Goal: Transaction & Acquisition: Purchase product/service

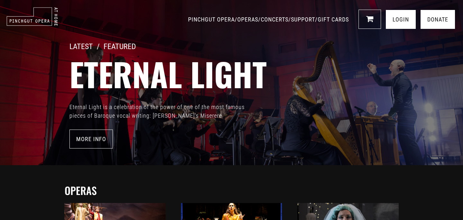
click at [399, 18] on link "LOGIN" at bounding box center [401, 19] width 30 height 19
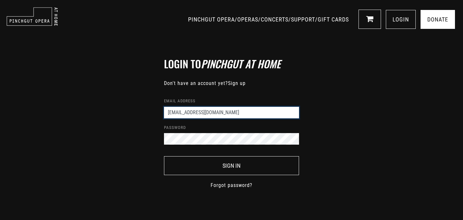
type input "[EMAIL_ADDRESS][DOMAIN_NAME]"
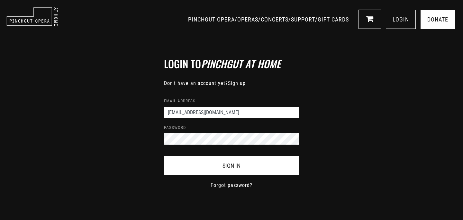
click at [233, 165] on button "Sign In" at bounding box center [231, 165] width 135 height 19
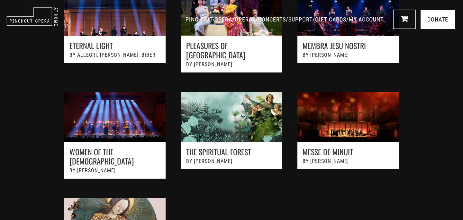
scroll to position [432, 0]
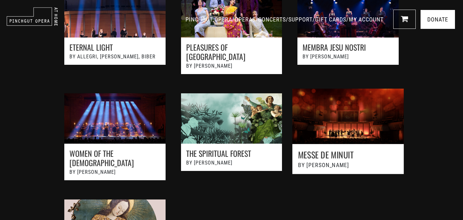
click at [340, 134] on link at bounding box center [348, 140] width 128 height 117
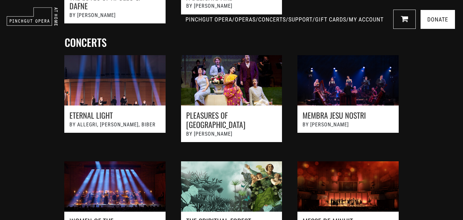
scroll to position [363, 0]
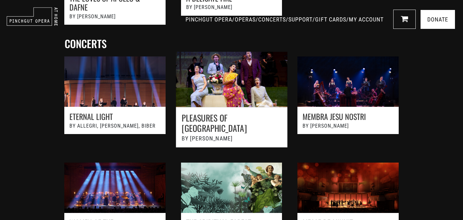
click at [224, 113] on link at bounding box center [231, 103] width 128 height 117
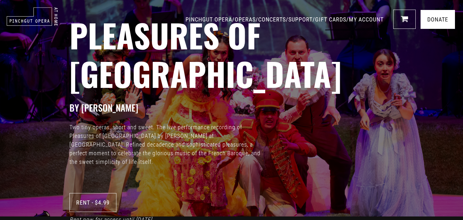
scroll to position [2, 0]
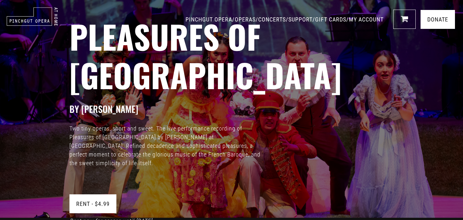
click at [88, 195] on link "Rent - $4.99" at bounding box center [92, 204] width 47 height 19
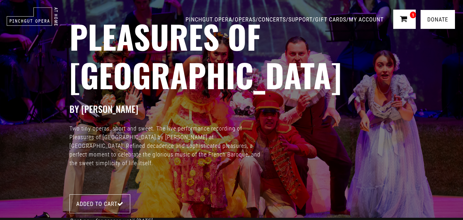
click at [404, 18] on icon at bounding box center [403, 19] width 7 height 8
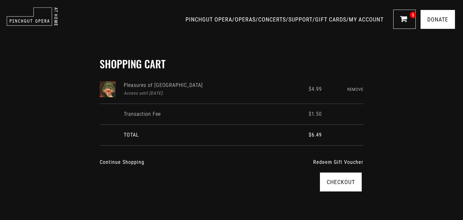
click at [330, 180] on link "Checkout" at bounding box center [341, 182] width 42 height 19
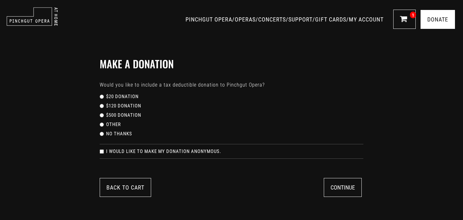
click at [102, 135] on input "No thanks" at bounding box center [102, 134] width 4 height 4
radio input "true"
click at [334, 186] on button "Continue" at bounding box center [343, 187] width 38 height 19
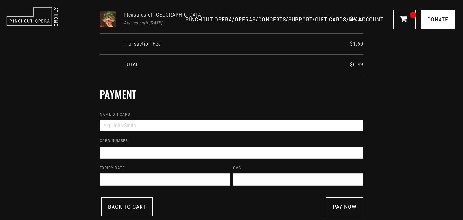
scroll to position [72, 0]
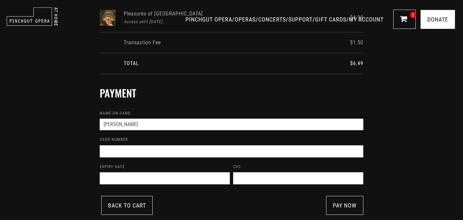
type input "Helen Slatyer"
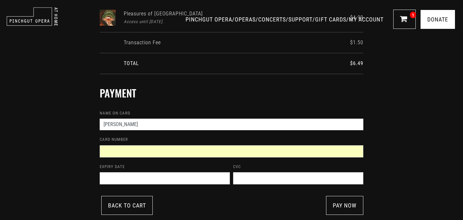
click at [249, 167] on div "CVC" at bounding box center [298, 174] width 130 height 22
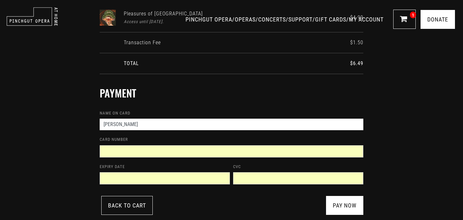
click at [340, 203] on link "pay now" at bounding box center [344, 205] width 37 height 19
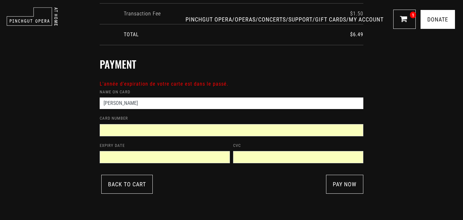
scroll to position [101, 0]
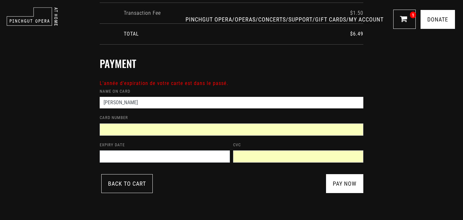
click at [344, 188] on link "pay now" at bounding box center [344, 183] width 37 height 19
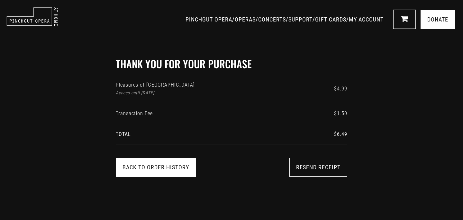
click at [169, 169] on link "Back to Order History" at bounding box center [156, 167] width 80 height 19
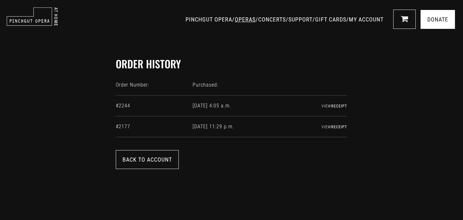
click at [235, 21] on link "OPERAS" at bounding box center [245, 19] width 21 height 7
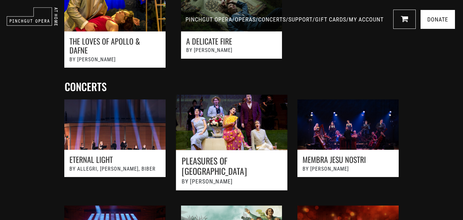
scroll to position [326, 0]
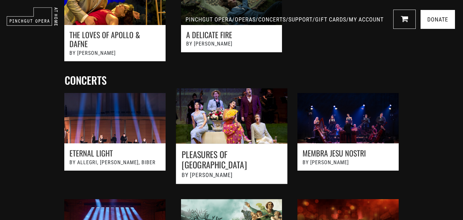
click at [224, 145] on link at bounding box center [231, 139] width 128 height 117
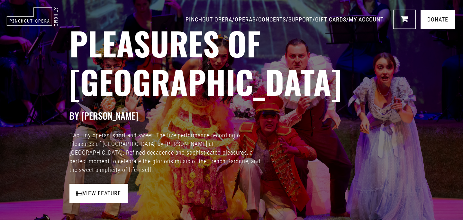
click at [235, 16] on link "OPERAS" at bounding box center [245, 19] width 21 height 7
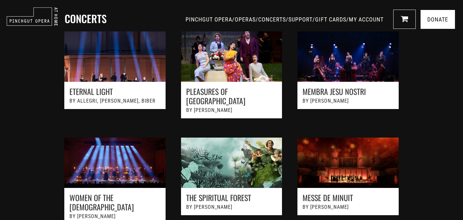
scroll to position [396, 0]
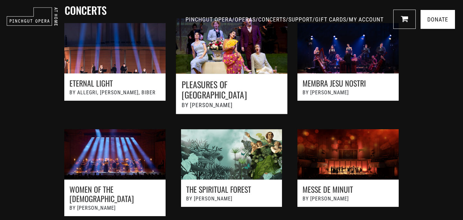
click at [211, 78] on link at bounding box center [231, 69] width 128 height 117
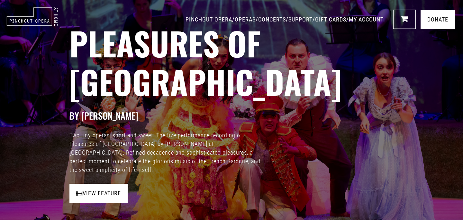
click at [99, 184] on link "View Feature" at bounding box center [98, 193] width 58 height 19
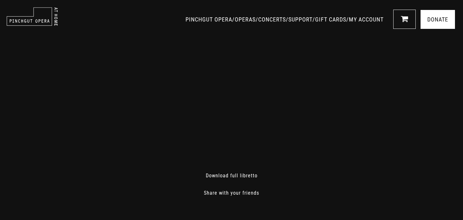
scroll to position [80, 0]
click at [230, 174] on link "Download full libretto" at bounding box center [232, 175] width 52 height 6
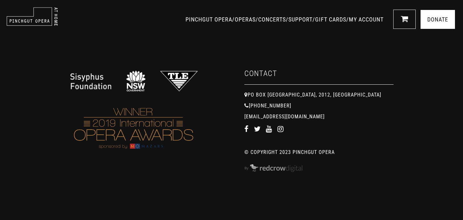
scroll to position [280, 0]
